Goal: Information Seeking & Learning: Find specific fact

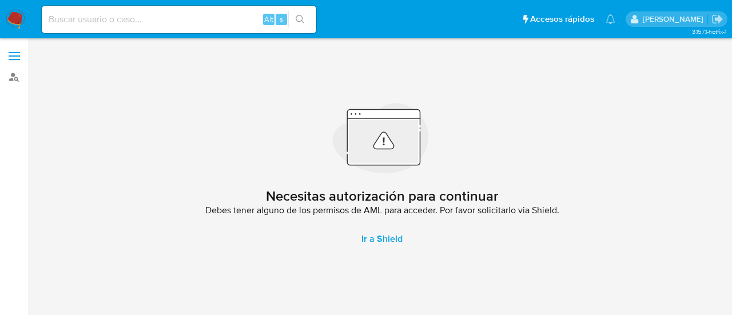
click at [10, 88] on aside "Buscador de personas" at bounding box center [14, 157] width 28 height 315
click at [14, 81] on link "Buscador de personas" at bounding box center [68, 77] width 136 height 18
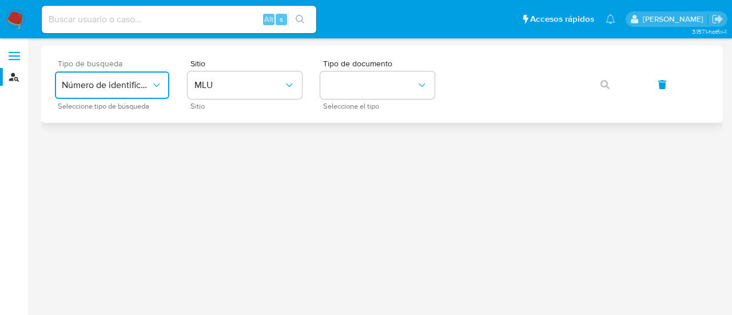
click at [141, 92] on button "Número de identificación" at bounding box center [112, 85] width 114 height 27
click at [119, 153] on div "User ID" at bounding box center [109, 154] width 94 height 27
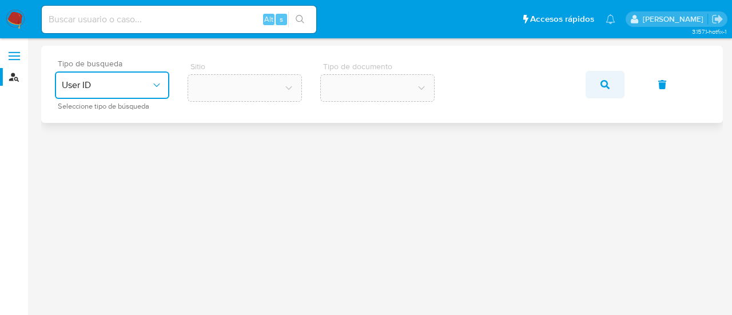
click at [599, 89] on button "button" at bounding box center [605, 84] width 39 height 27
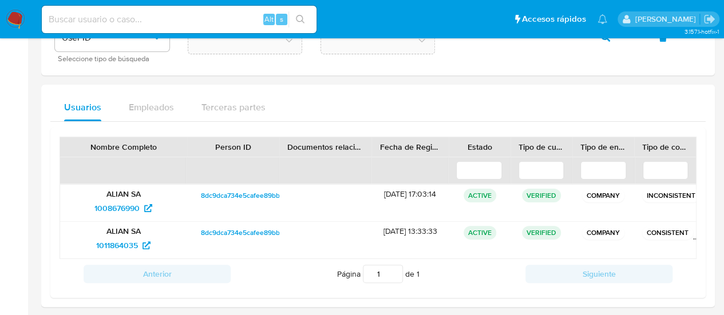
scroll to position [48, 0]
click at [128, 203] on span "1008676990" at bounding box center [116, 208] width 45 height 18
click at [134, 210] on span "1008676990" at bounding box center [116, 208] width 45 height 18
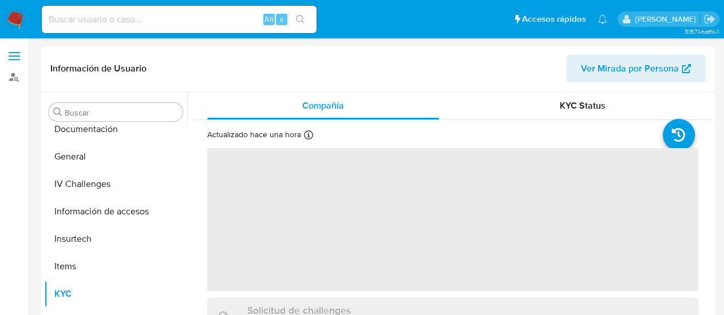
scroll to position [236, 0]
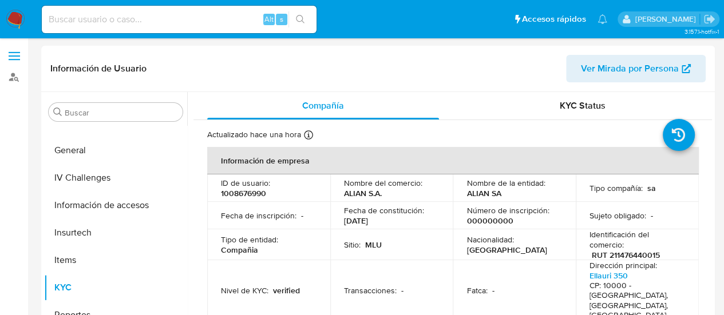
select select "10"
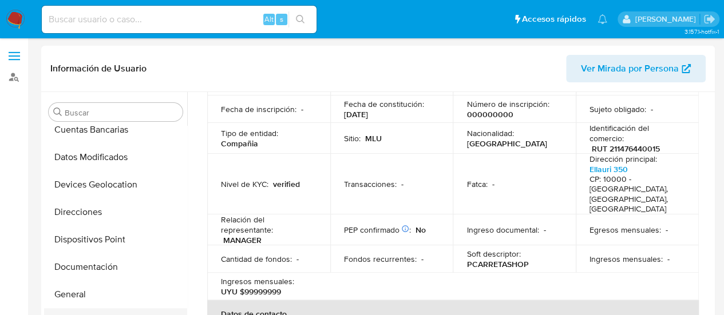
scroll to position [93, 0]
click at [93, 265] on button "Documentación" at bounding box center [111, 266] width 134 height 27
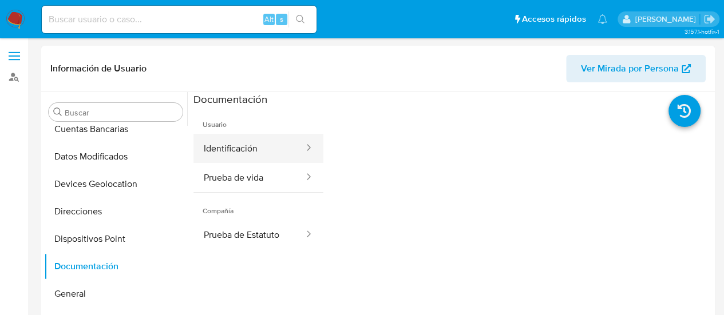
click at [224, 143] on button "Identificación" at bounding box center [249, 148] width 112 height 29
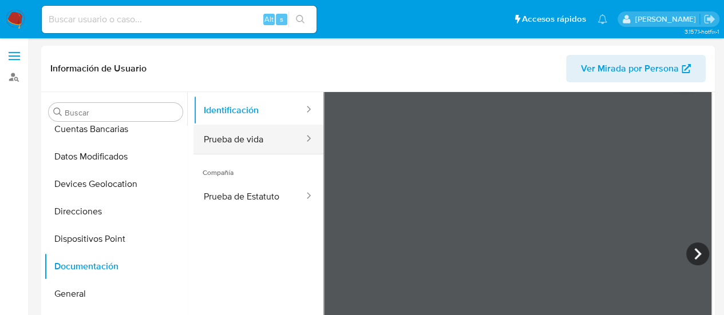
scroll to position [39, 0]
click at [320, 72] on header "Información de Usuario Ver Mirada por Persona" at bounding box center [377, 68] width 655 height 27
click at [698, 248] on icon at bounding box center [697, 253] width 23 height 23
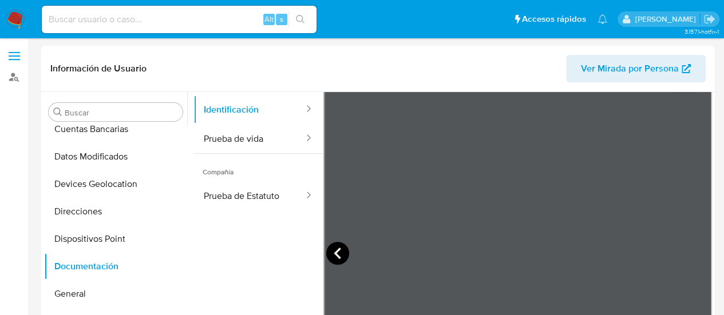
click at [339, 249] on icon at bounding box center [337, 253] width 23 height 23
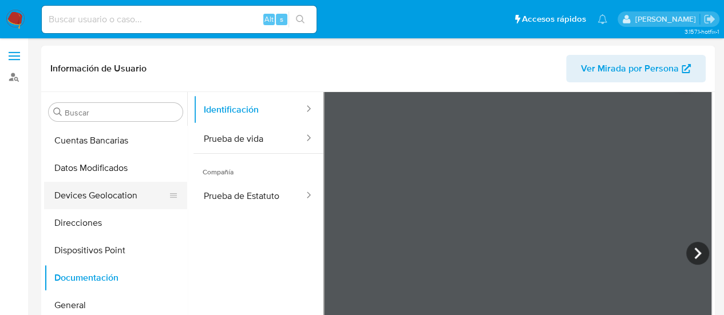
scroll to position [160, 0]
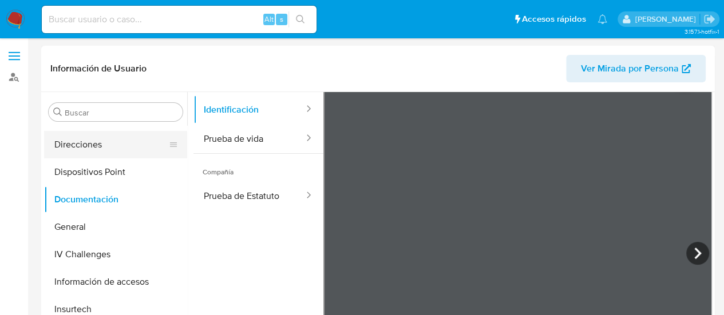
click at [106, 146] on button "Direcciones" at bounding box center [111, 144] width 134 height 27
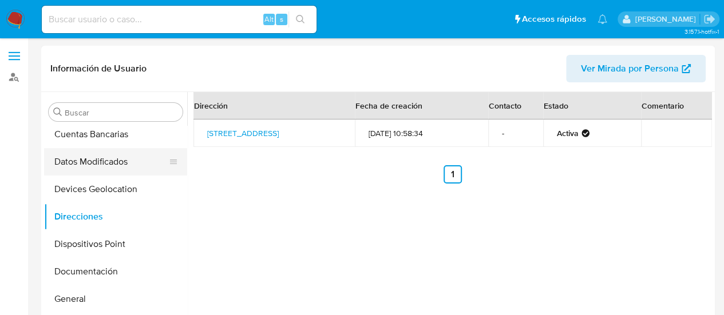
scroll to position [90, 0]
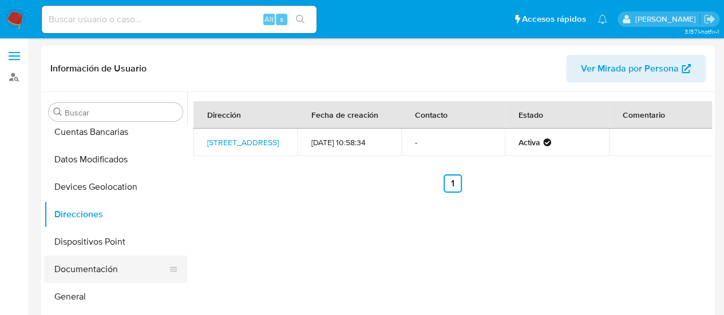
click at [96, 259] on button "Documentación" at bounding box center [111, 269] width 134 height 27
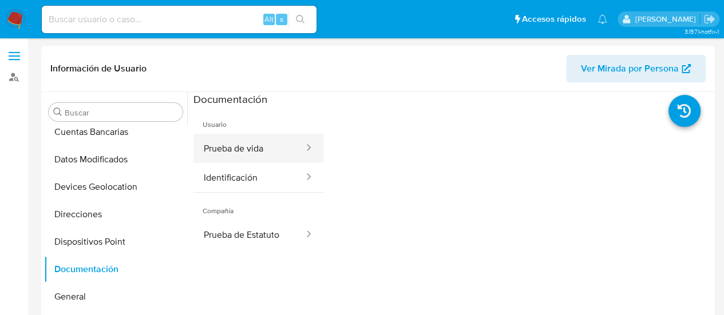
click at [296, 149] on div at bounding box center [305, 148] width 18 height 13
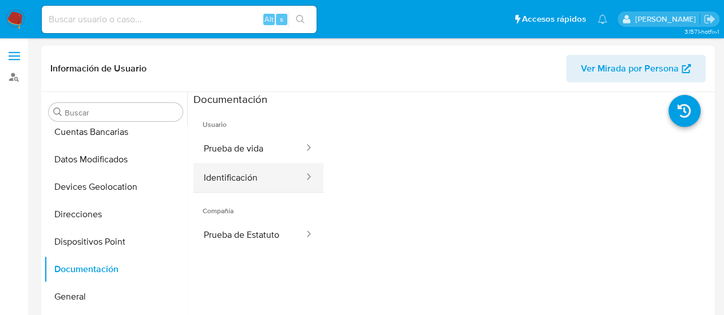
click at [270, 179] on button "Identificación" at bounding box center [249, 177] width 112 height 29
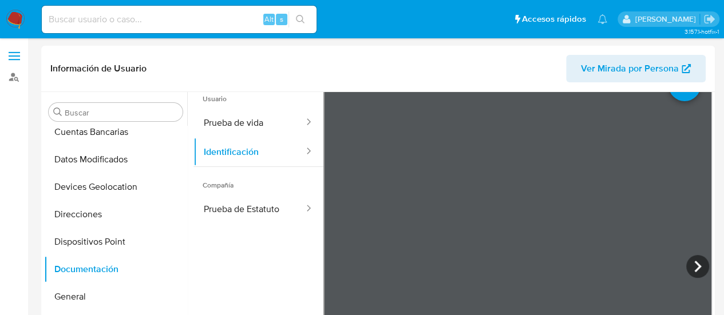
scroll to position [10, 0]
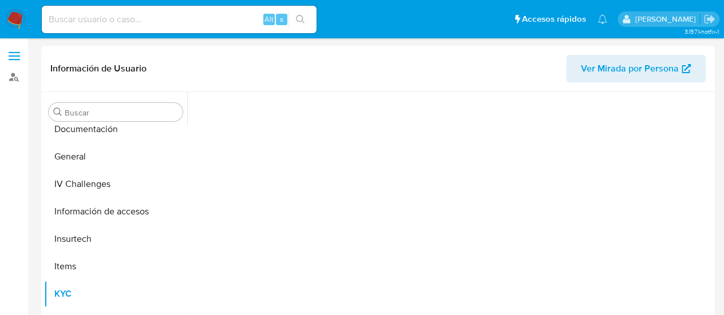
scroll to position [236, 0]
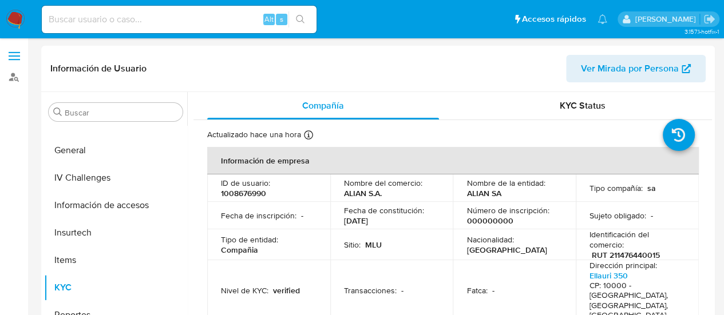
select select "10"
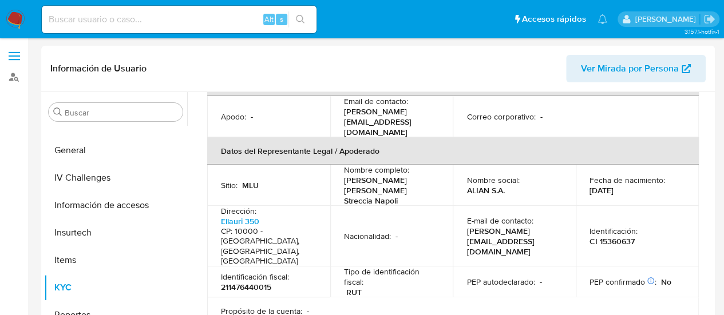
scroll to position [335, 0]
